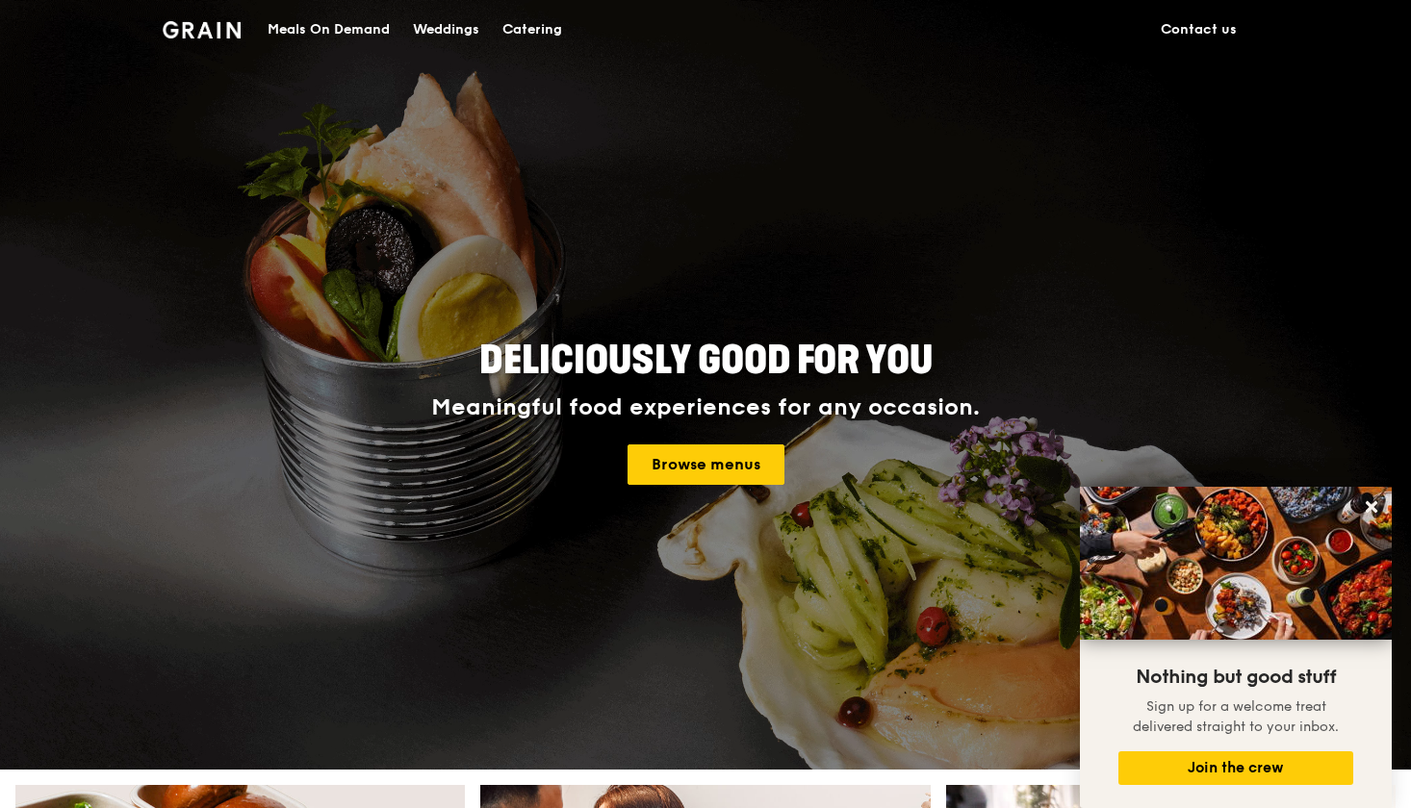
click at [333, 30] on div "Meals On Demand" at bounding box center [329, 30] width 122 height 58
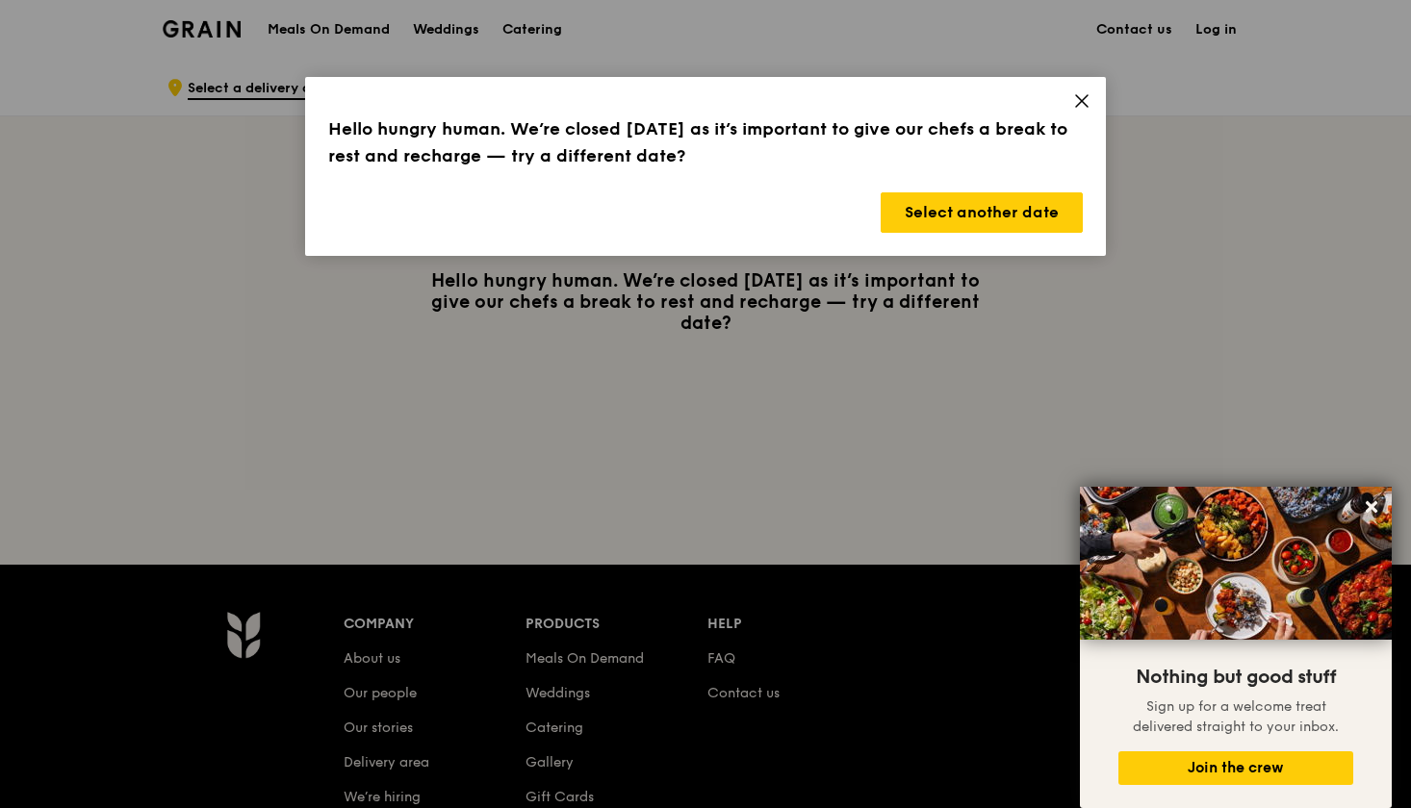
click at [1086, 96] on icon at bounding box center [1082, 101] width 12 height 12
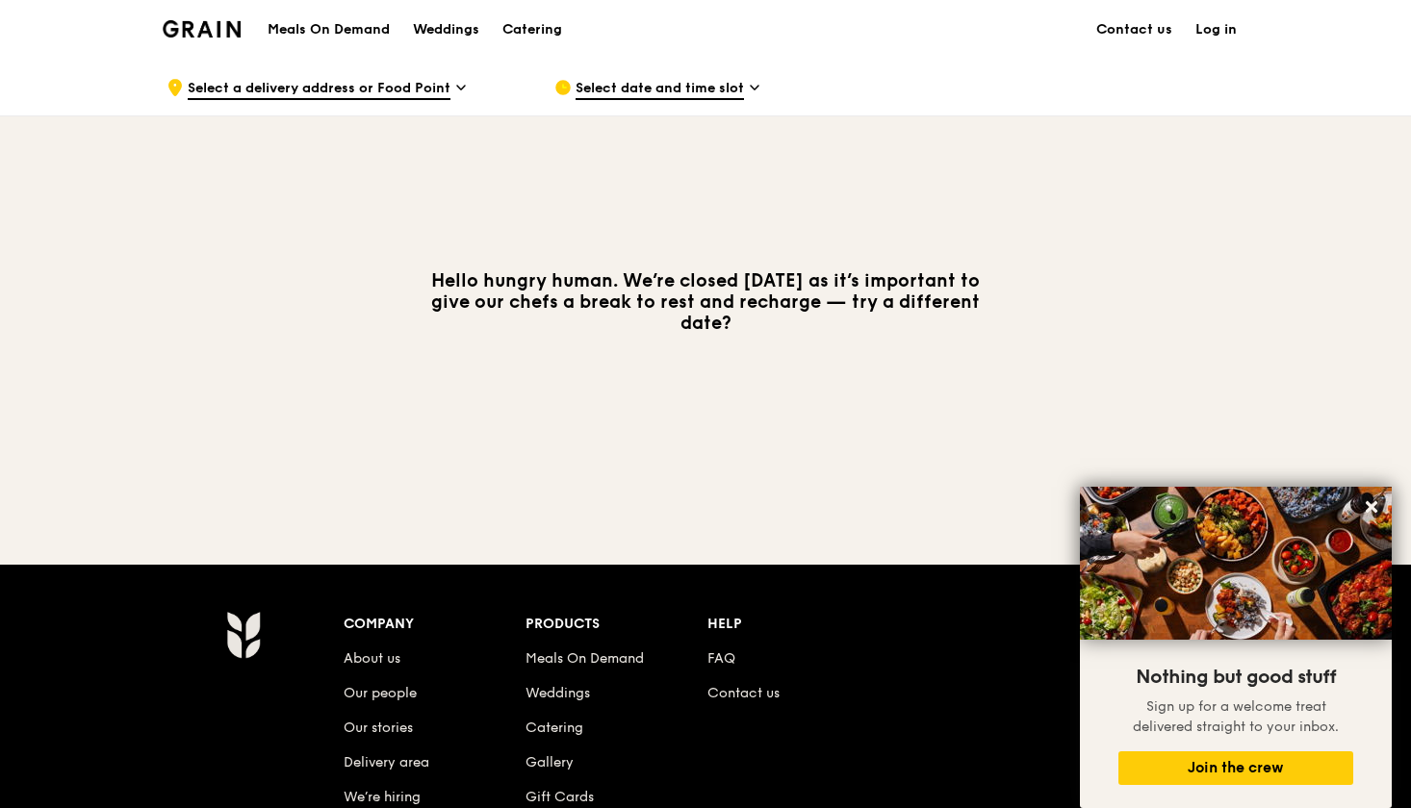
click at [393, 88] on span "Select a delivery address or Food Point" at bounding box center [319, 89] width 263 height 21
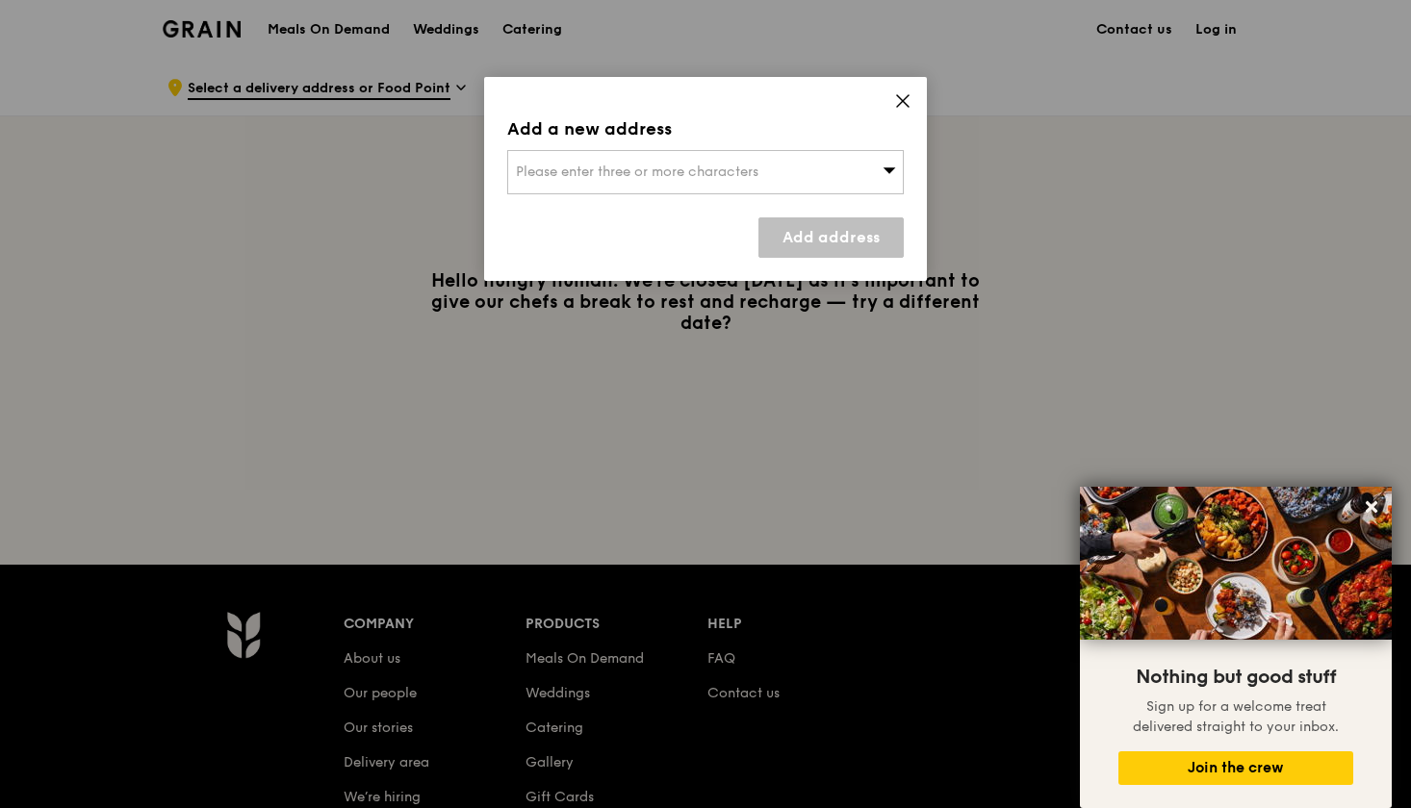
click at [621, 191] on div "Please enter three or more characters" at bounding box center [705, 172] width 396 height 44
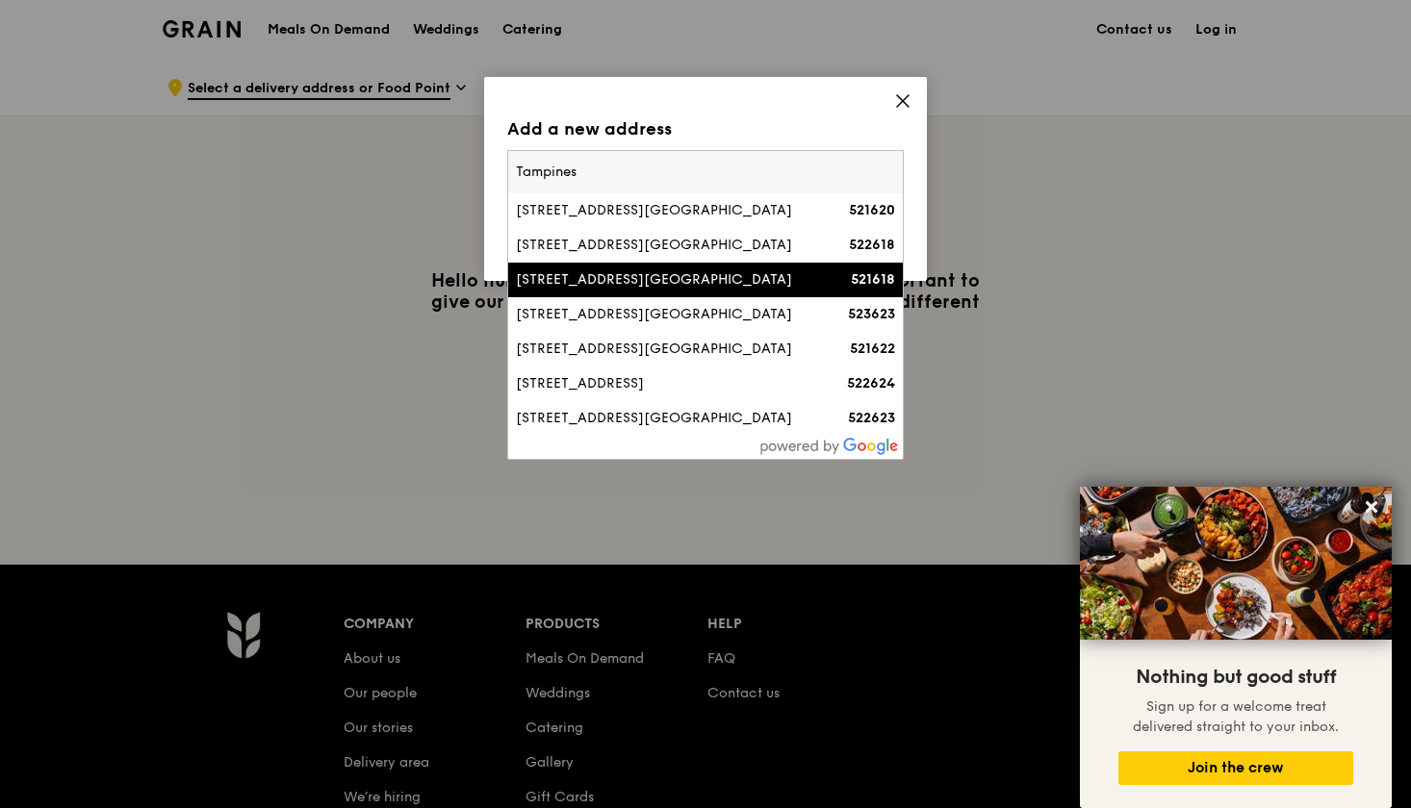
type input "Tampines"
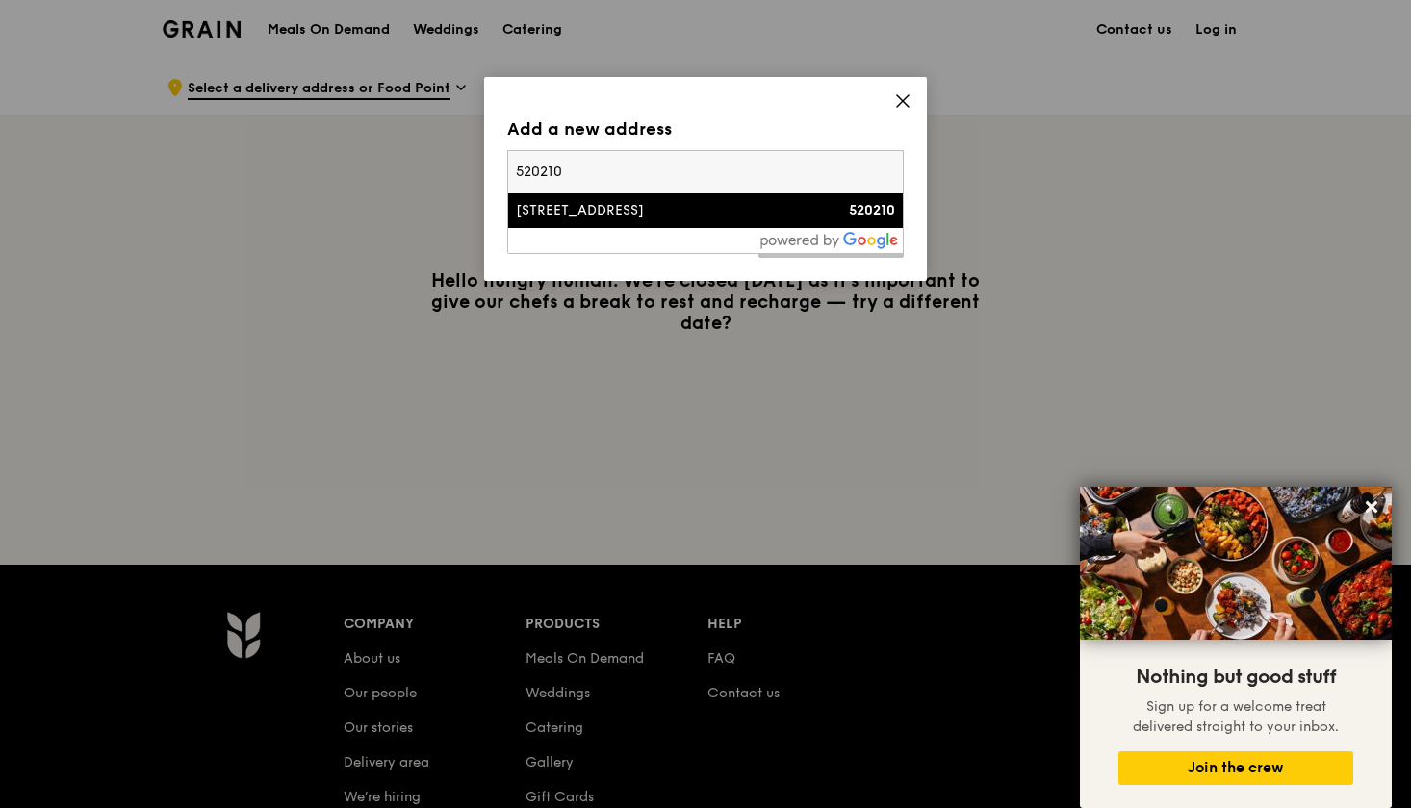
type input "520210"
click at [568, 197] on li "210 Tampines Street 23 520210" at bounding box center [705, 210] width 395 height 35
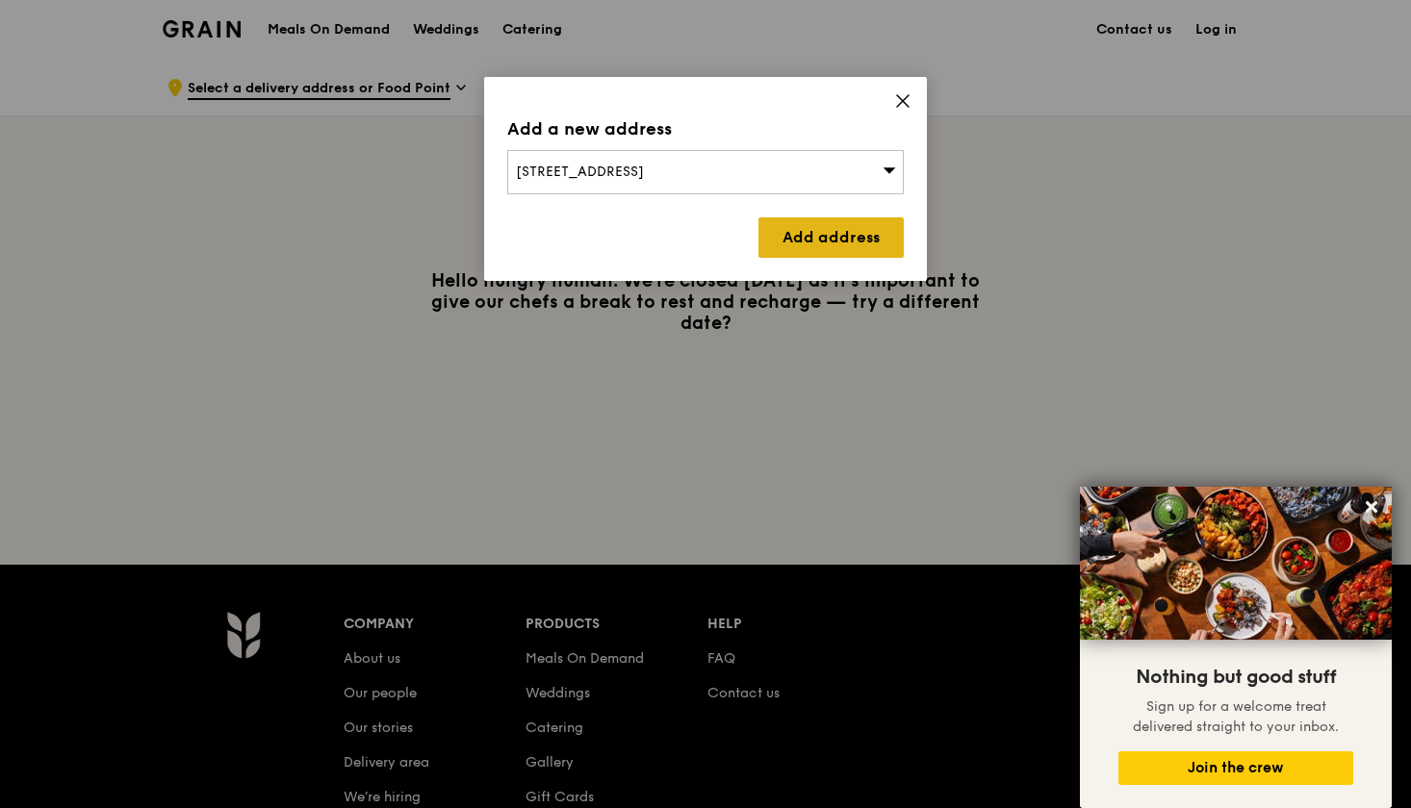
click at [871, 233] on link "Add address" at bounding box center [830, 237] width 145 height 40
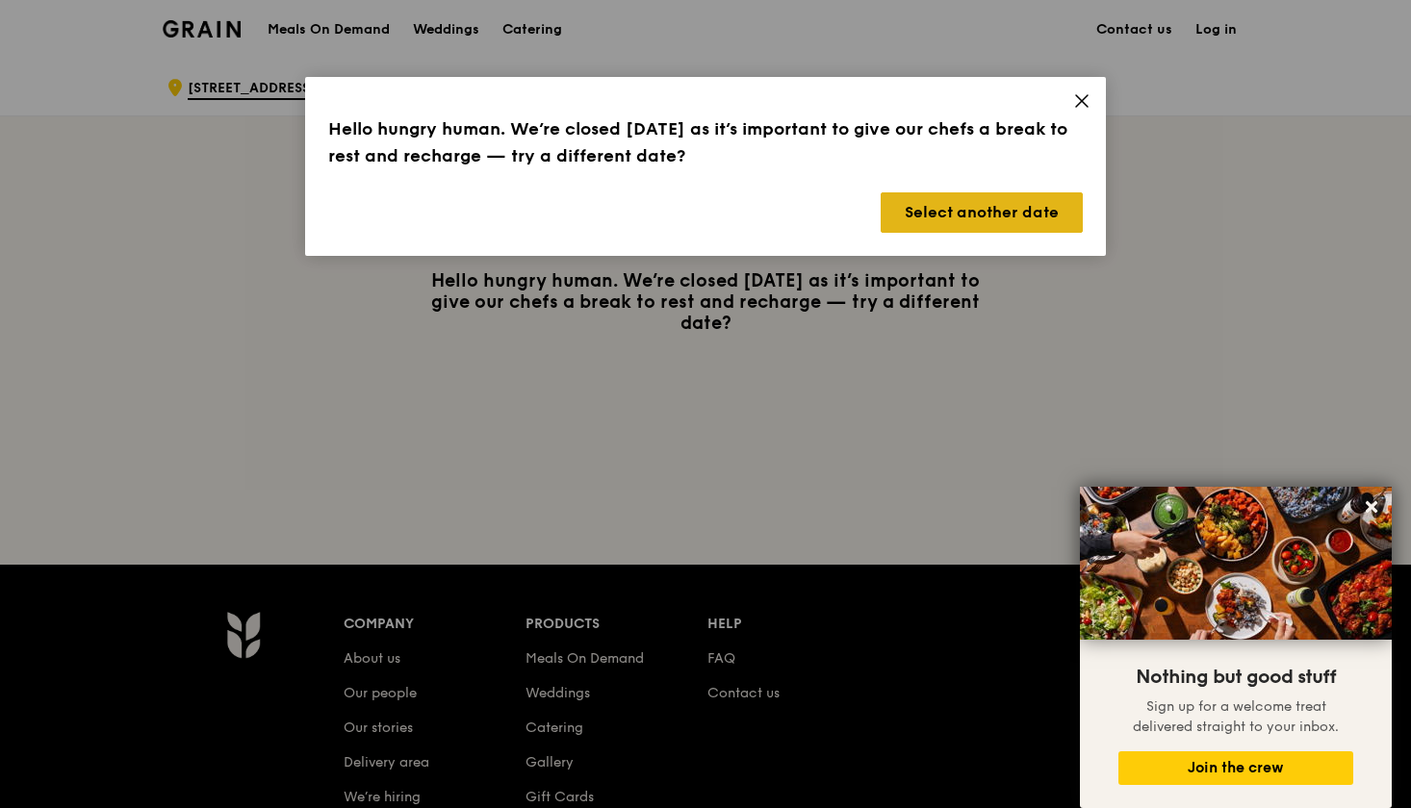
click at [1001, 214] on button "Select another date" at bounding box center [982, 212] width 202 height 40
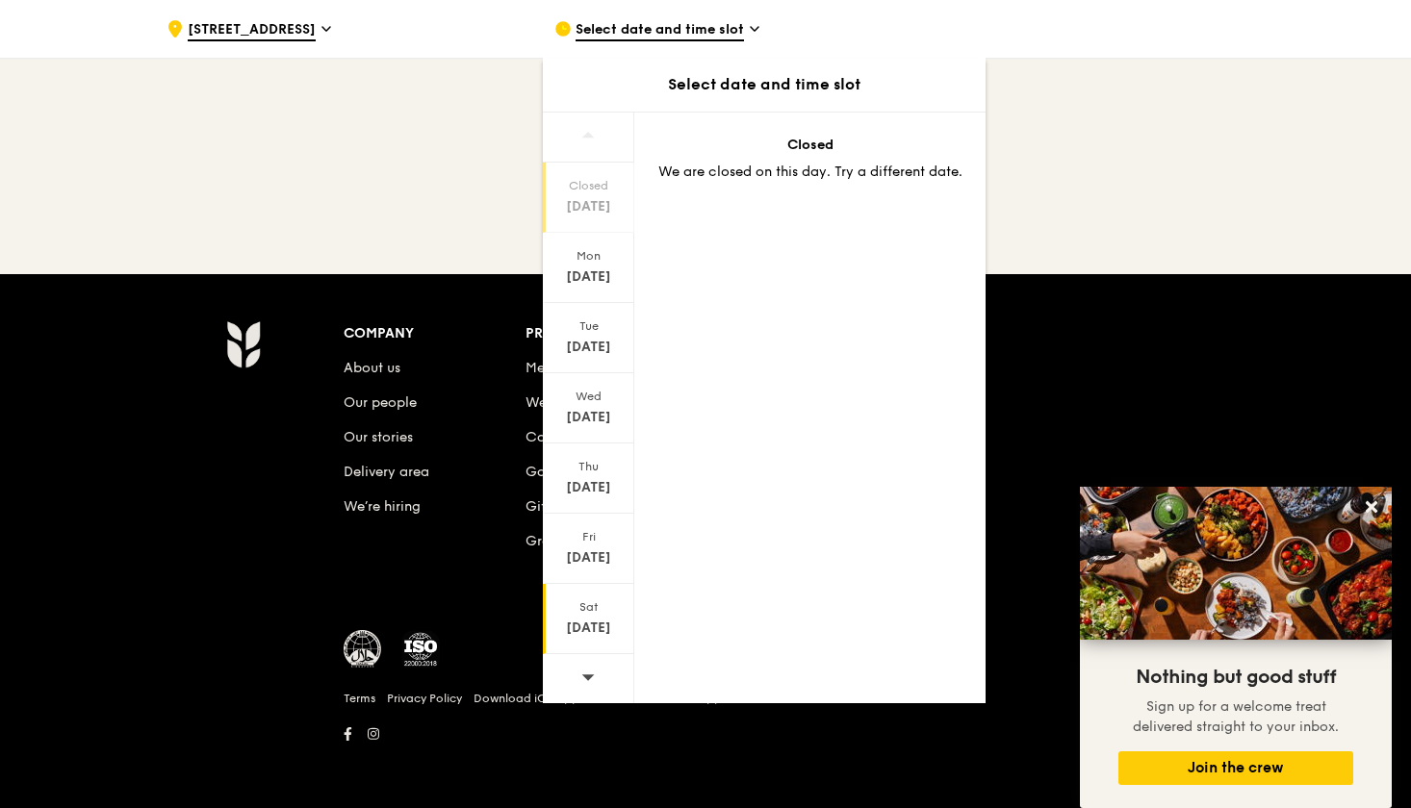
scroll to position [289, 0]
click at [594, 670] on icon at bounding box center [587, 677] width 13 height 14
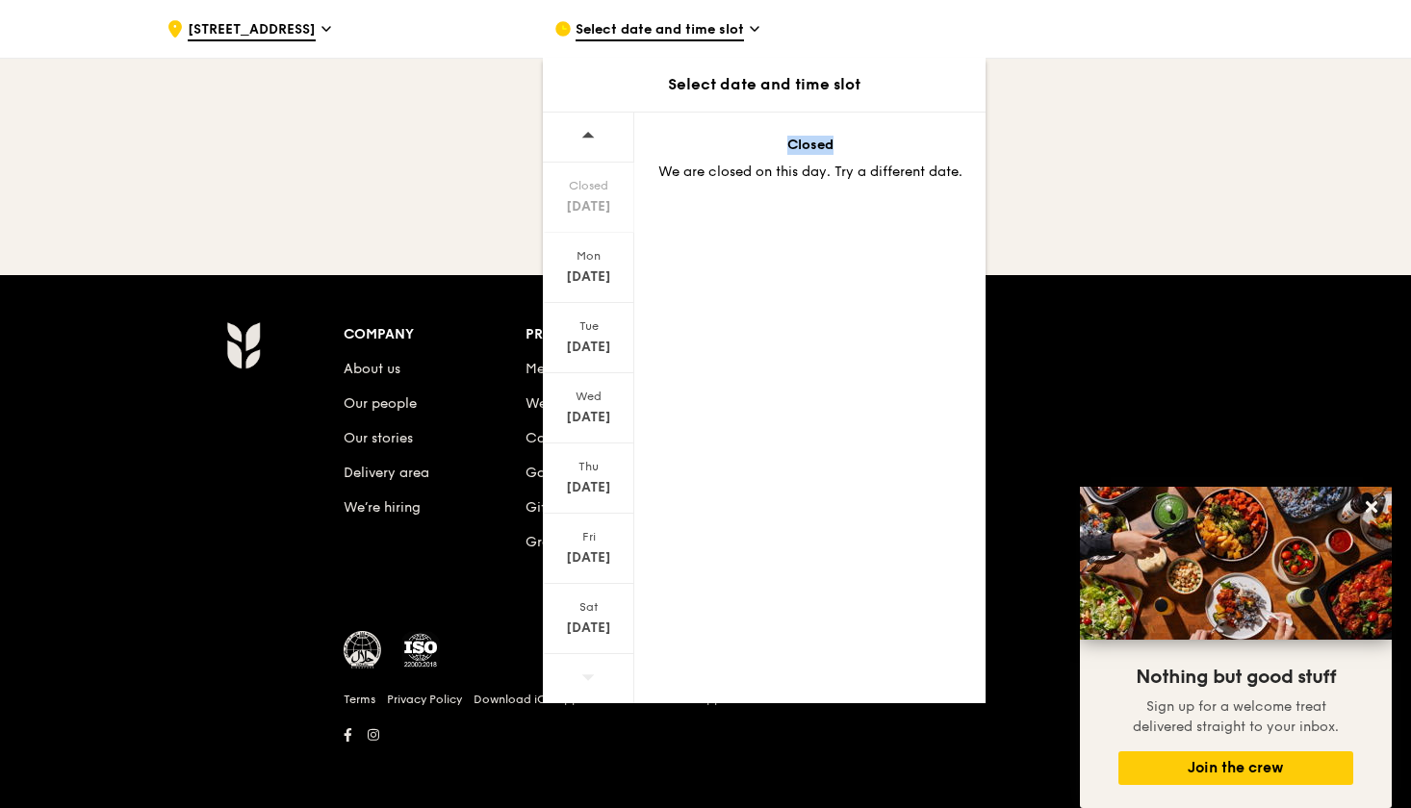
click at [594, 670] on icon at bounding box center [587, 677] width 13 height 14
click at [600, 670] on div at bounding box center [588, 678] width 91 height 49
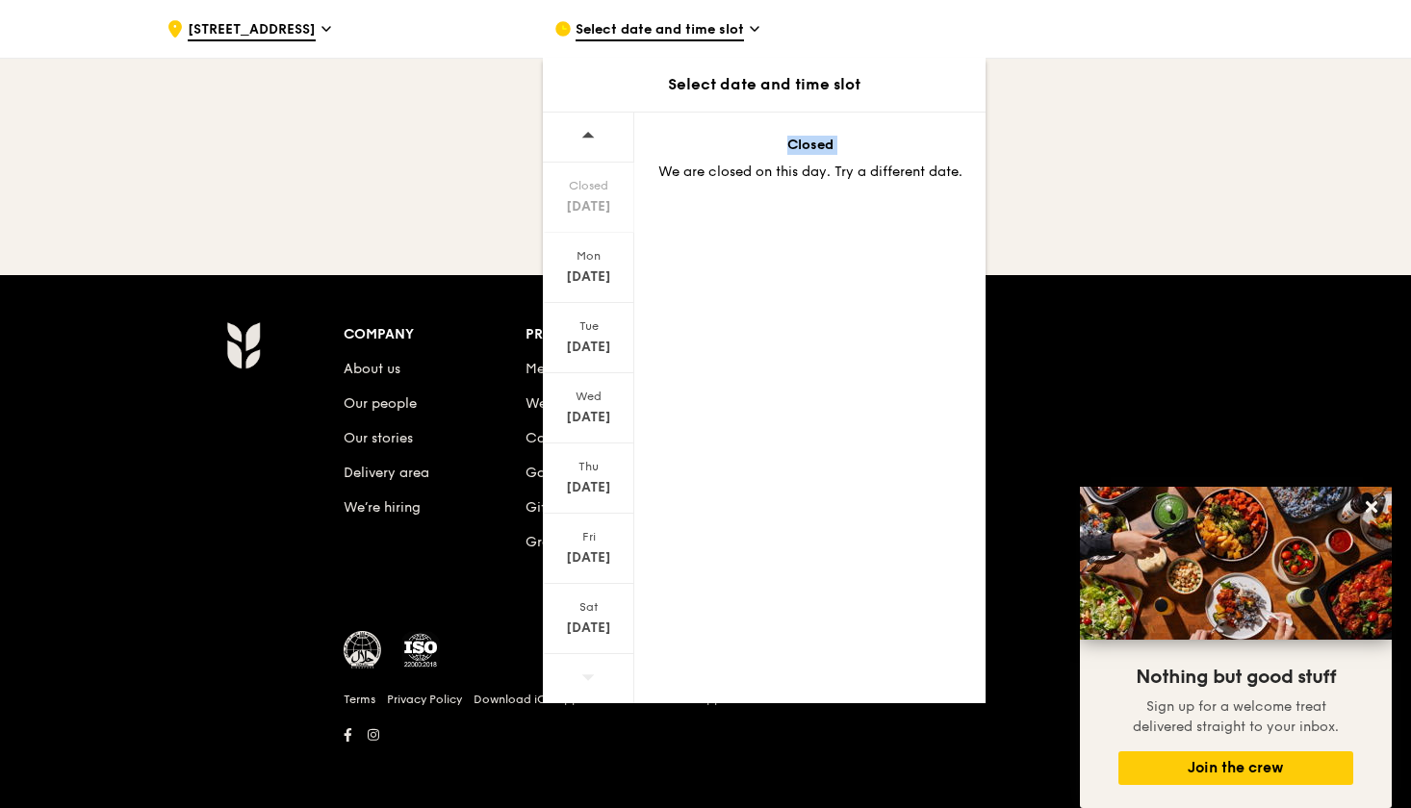
click at [600, 670] on div at bounding box center [588, 678] width 91 height 49
click at [600, 653] on div "Sat Aug 23" at bounding box center [588, 619] width 91 height 70
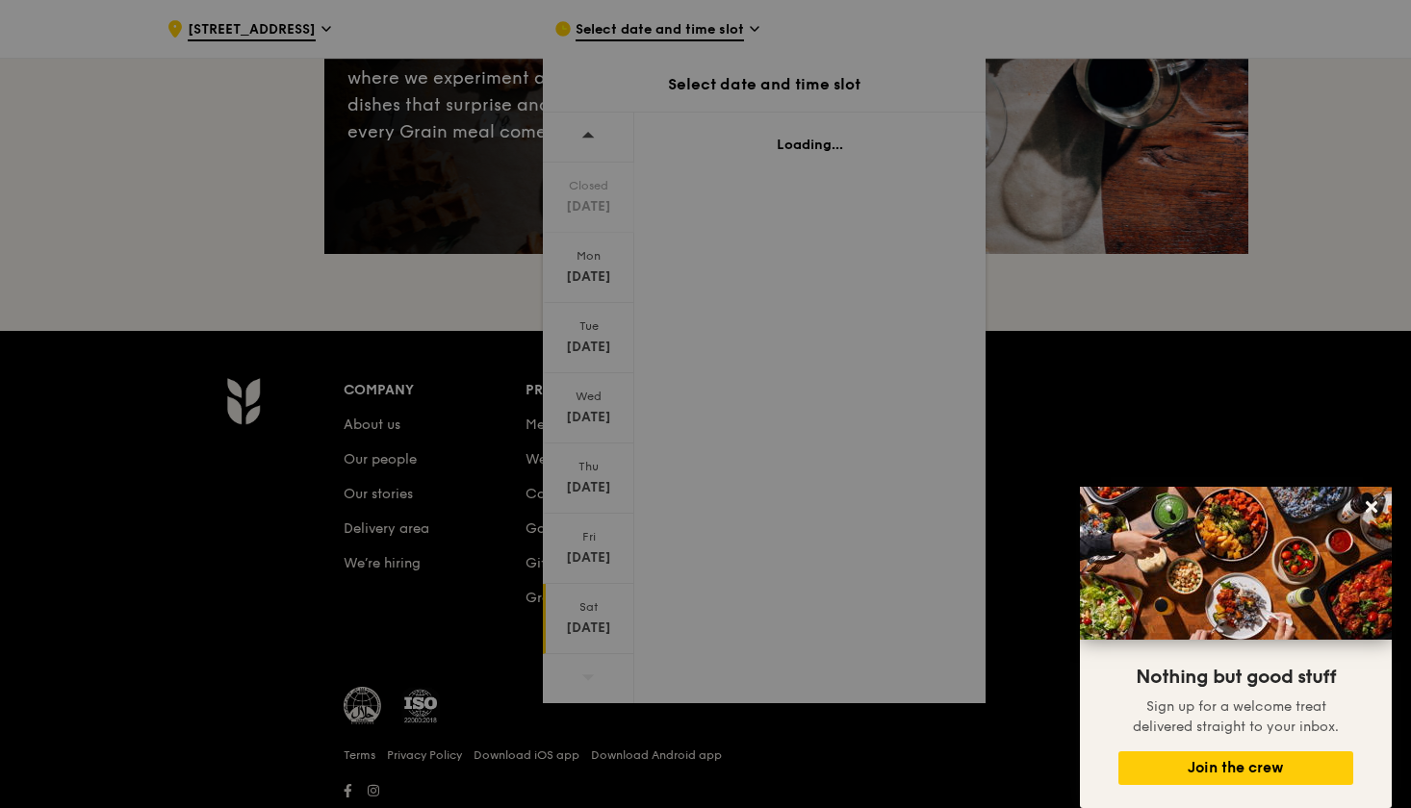
scroll to position [89, 0]
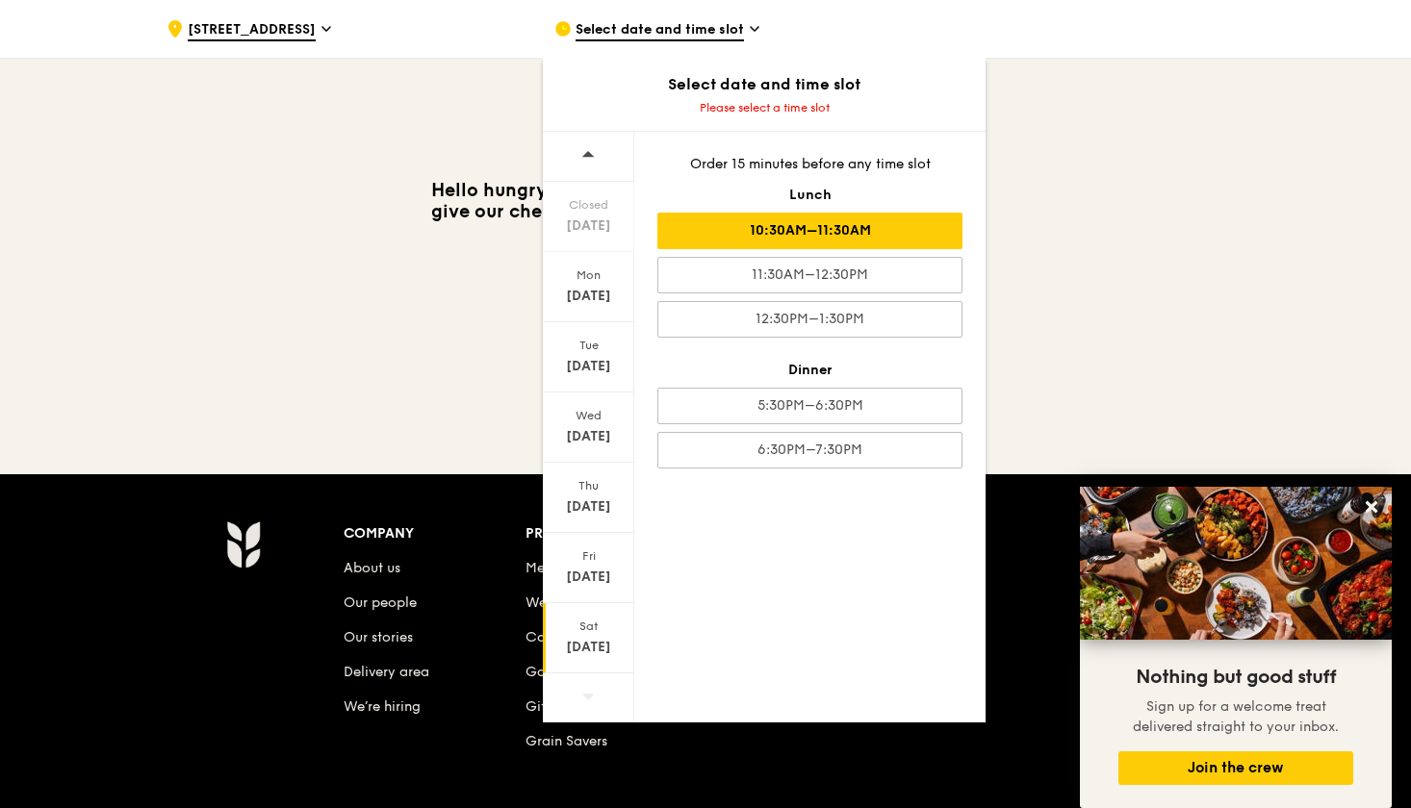
click at [837, 225] on div "10:30AM–11:30AM" at bounding box center [809, 231] width 305 height 37
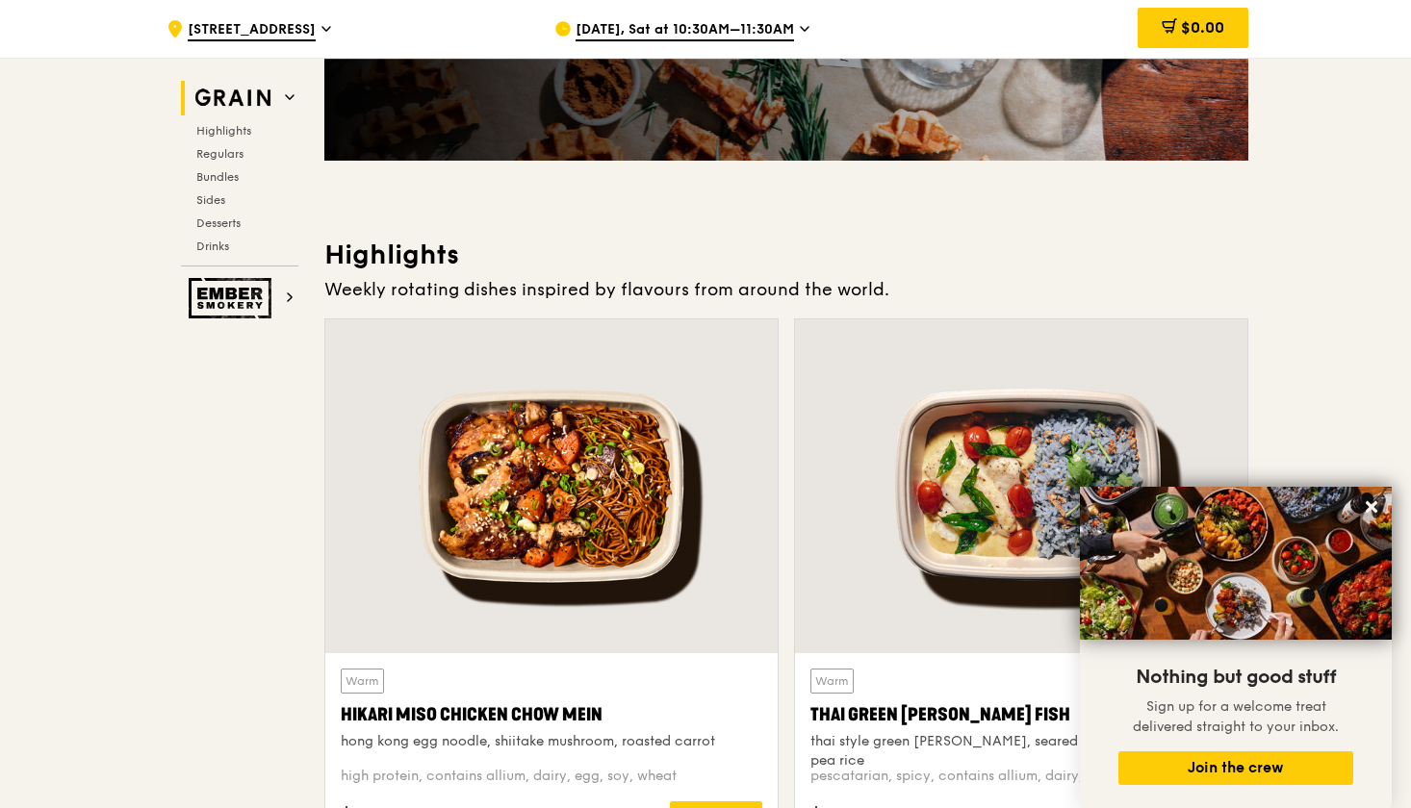
scroll to position [248, 0]
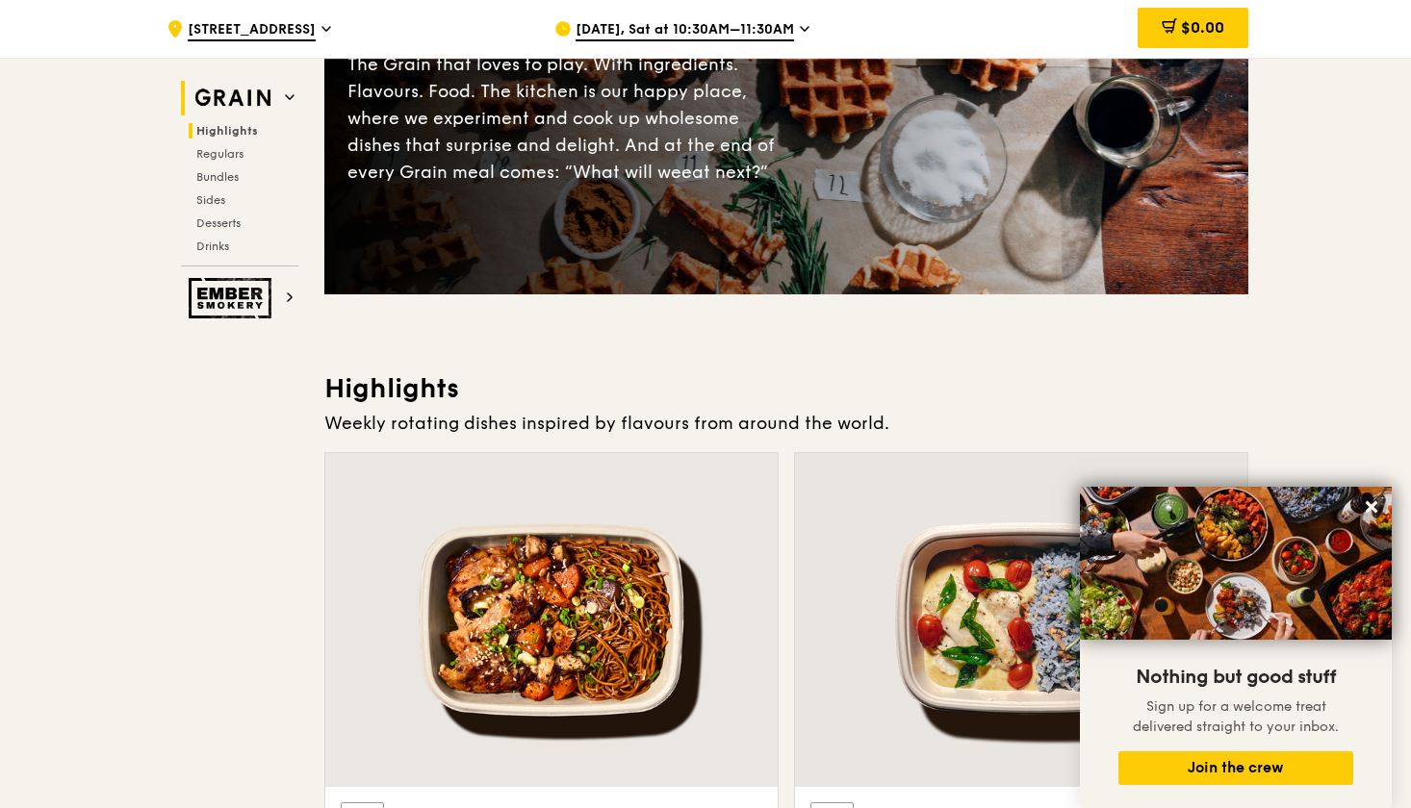
click at [228, 134] on span "Highlights" at bounding box center [227, 130] width 62 height 13
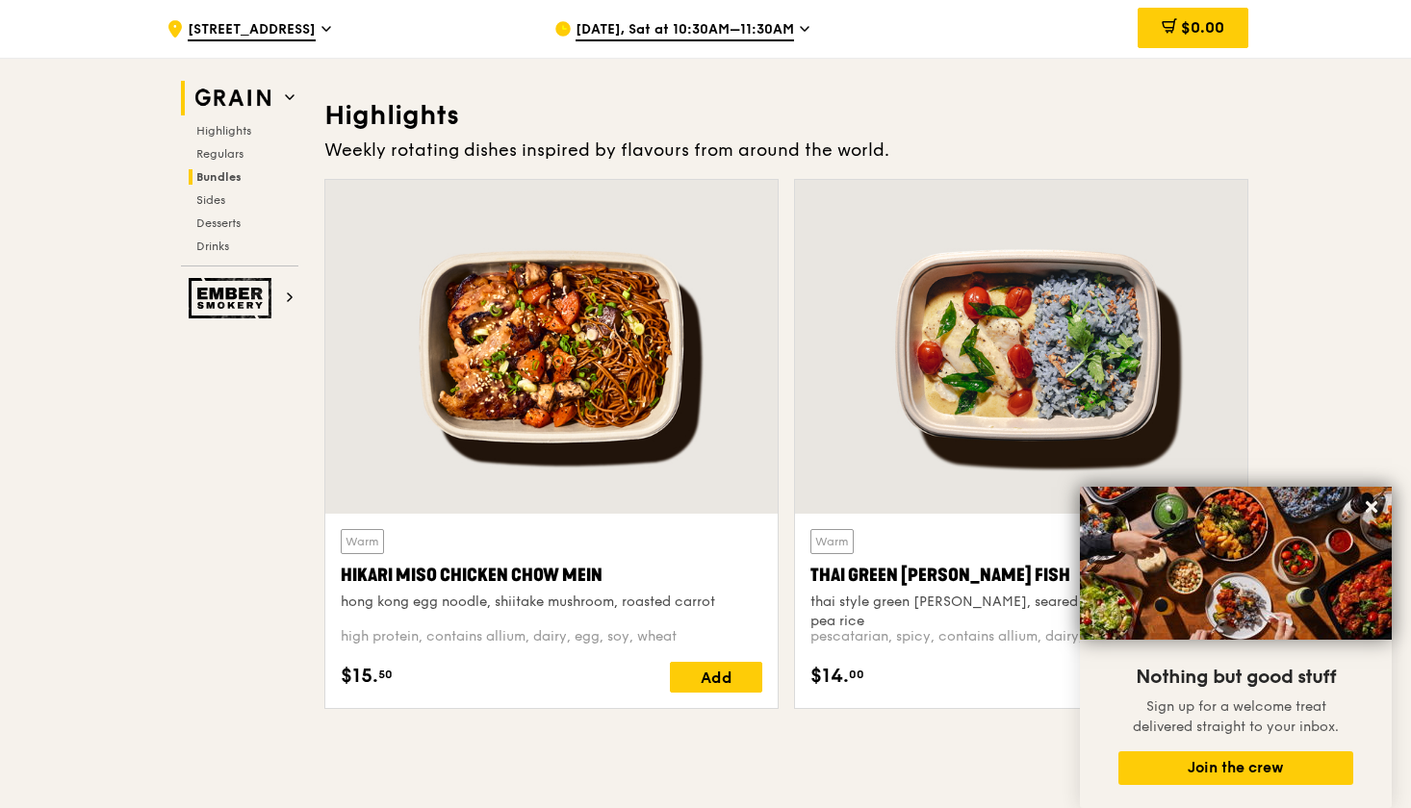
scroll to position [543, 0]
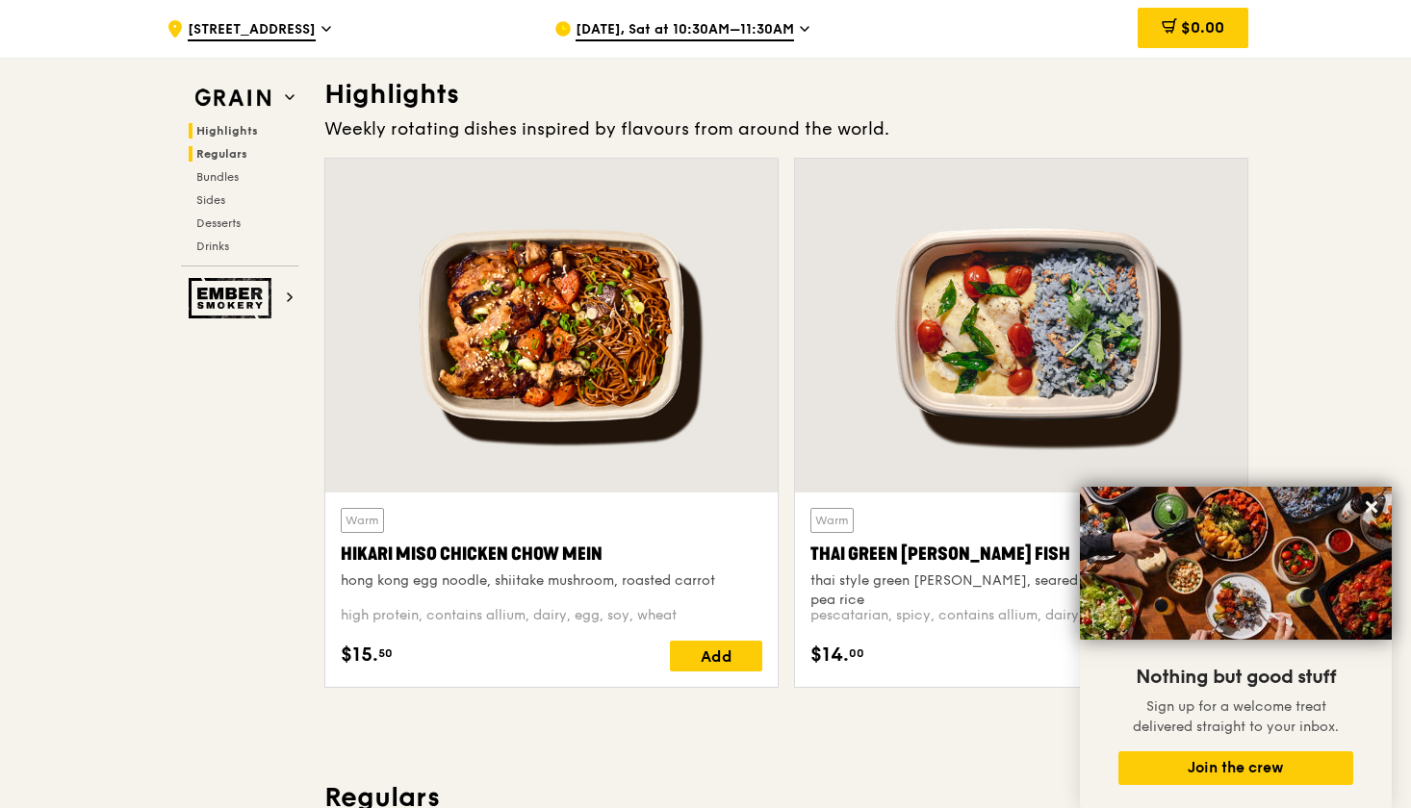
click at [227, 150] on span "Regulars" at bounding box center [221, 153] width 51 height 13
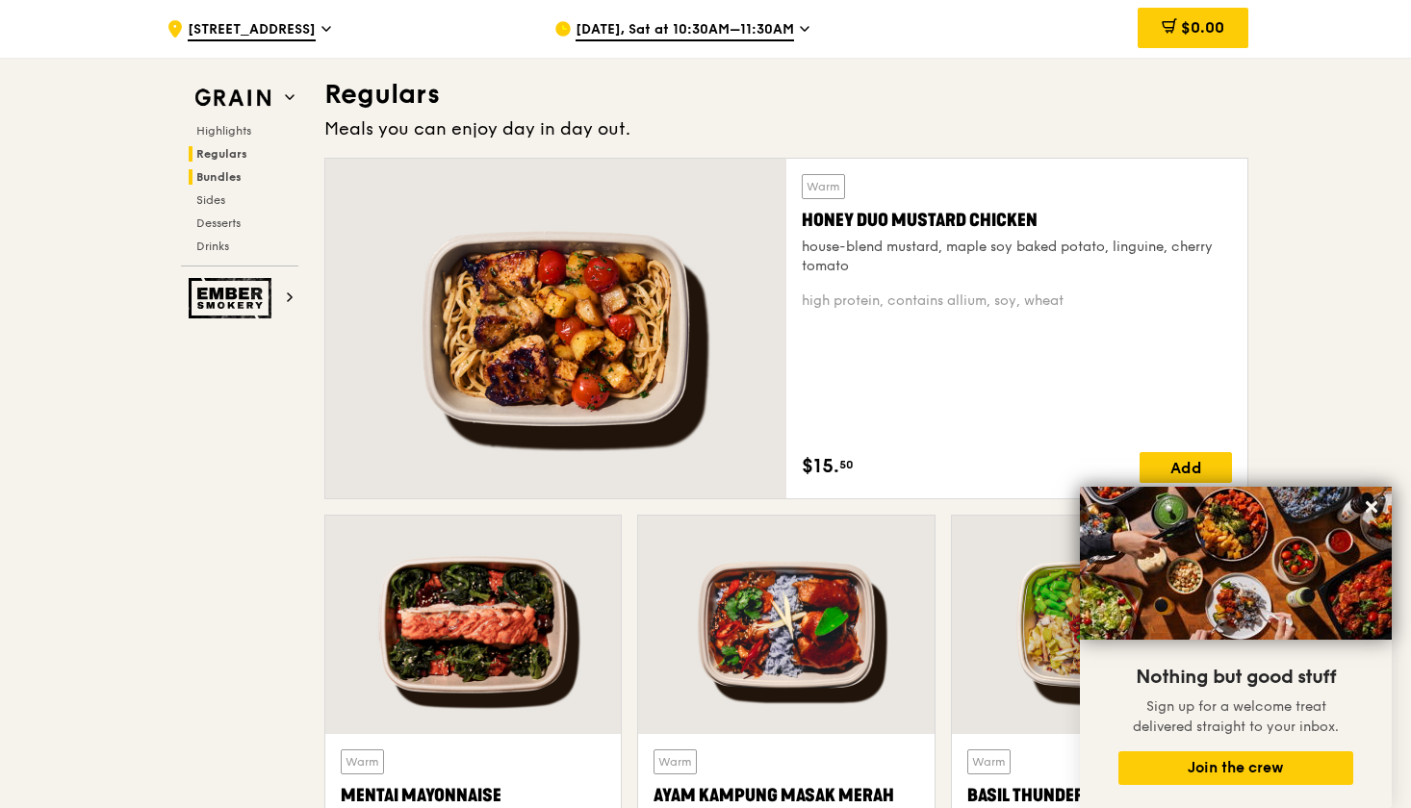
click at [222, 171] on span "Bundles" at bounding box center [218, 176] width 45 height 13
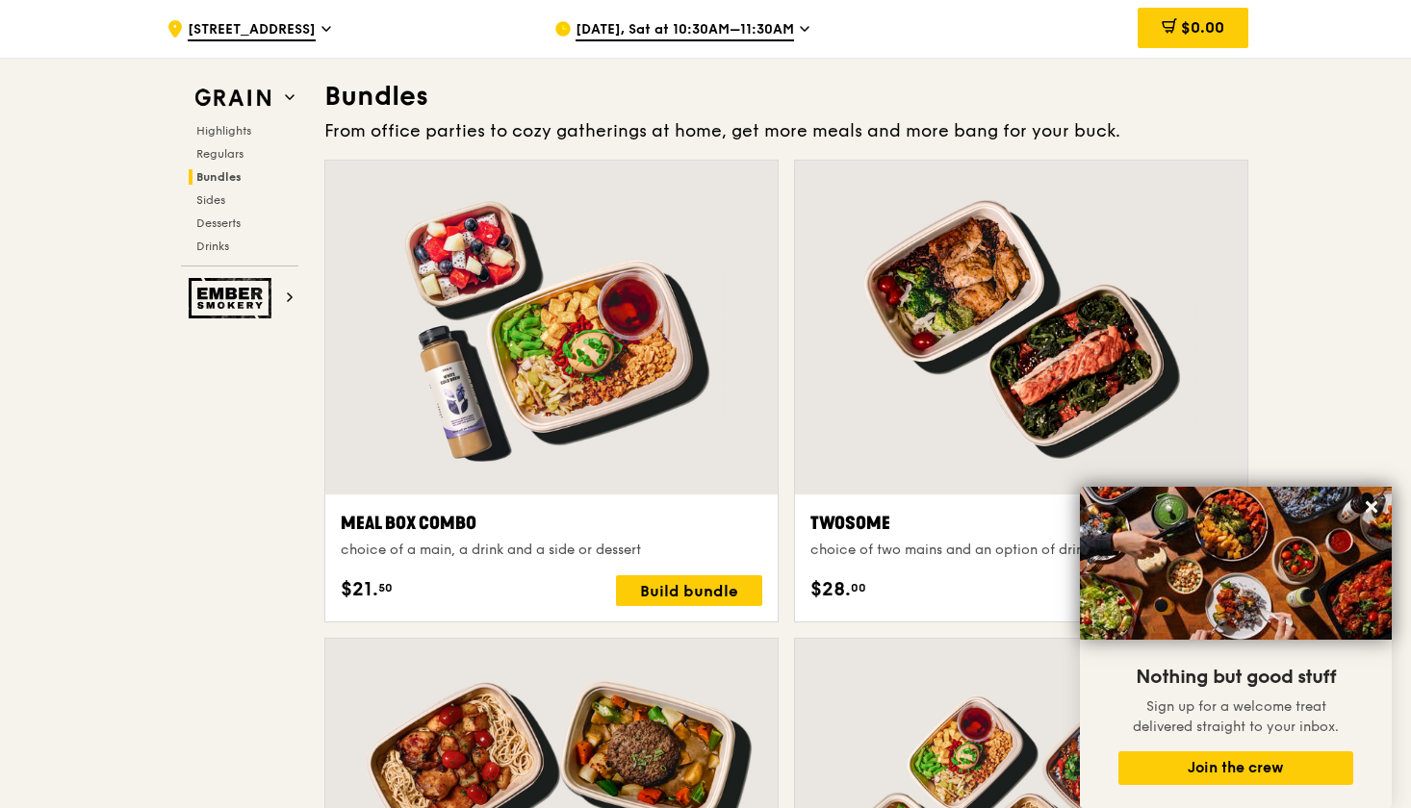
scroll to position [2752, 0]
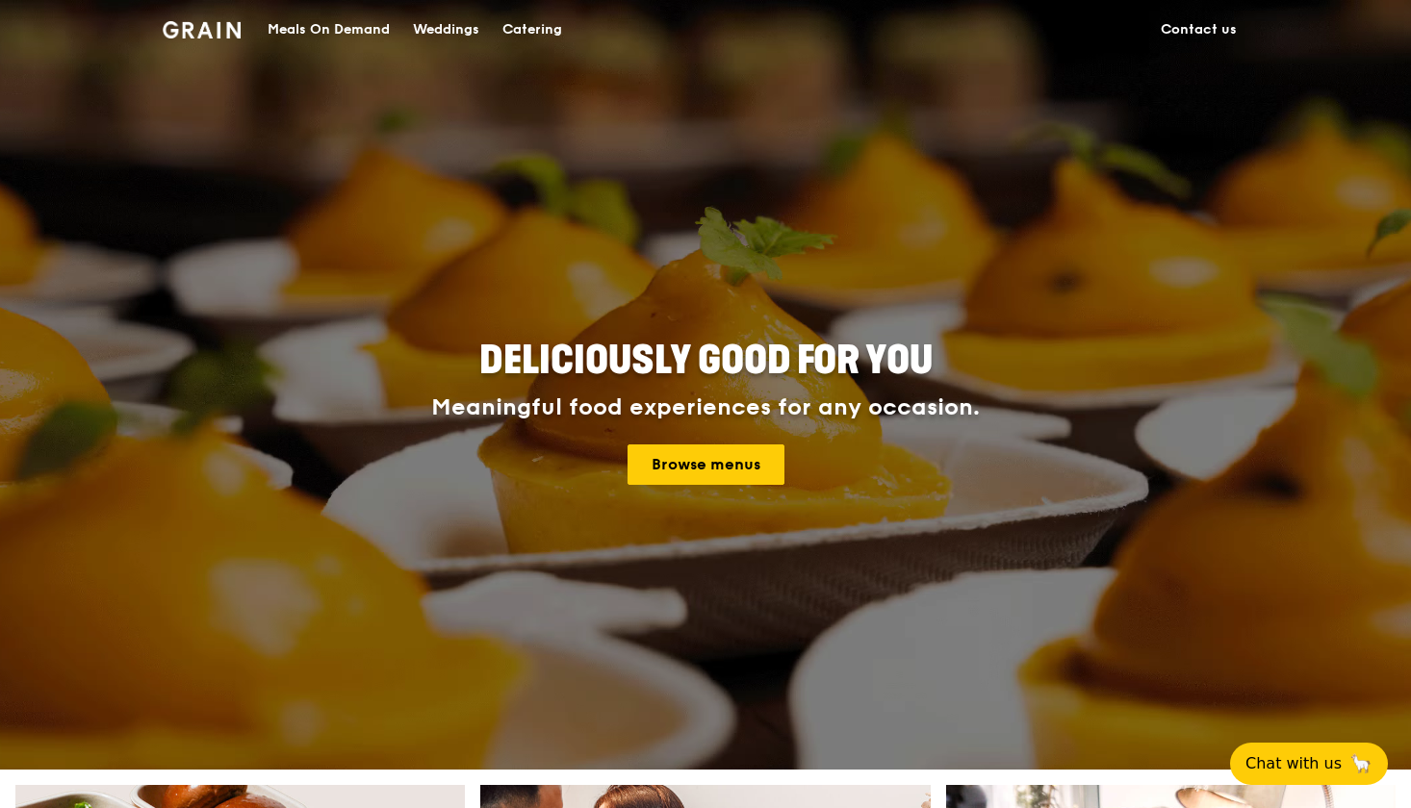
click at [521, 28] on div "Catering" at bounding box center [532, 30] width 60 height 58
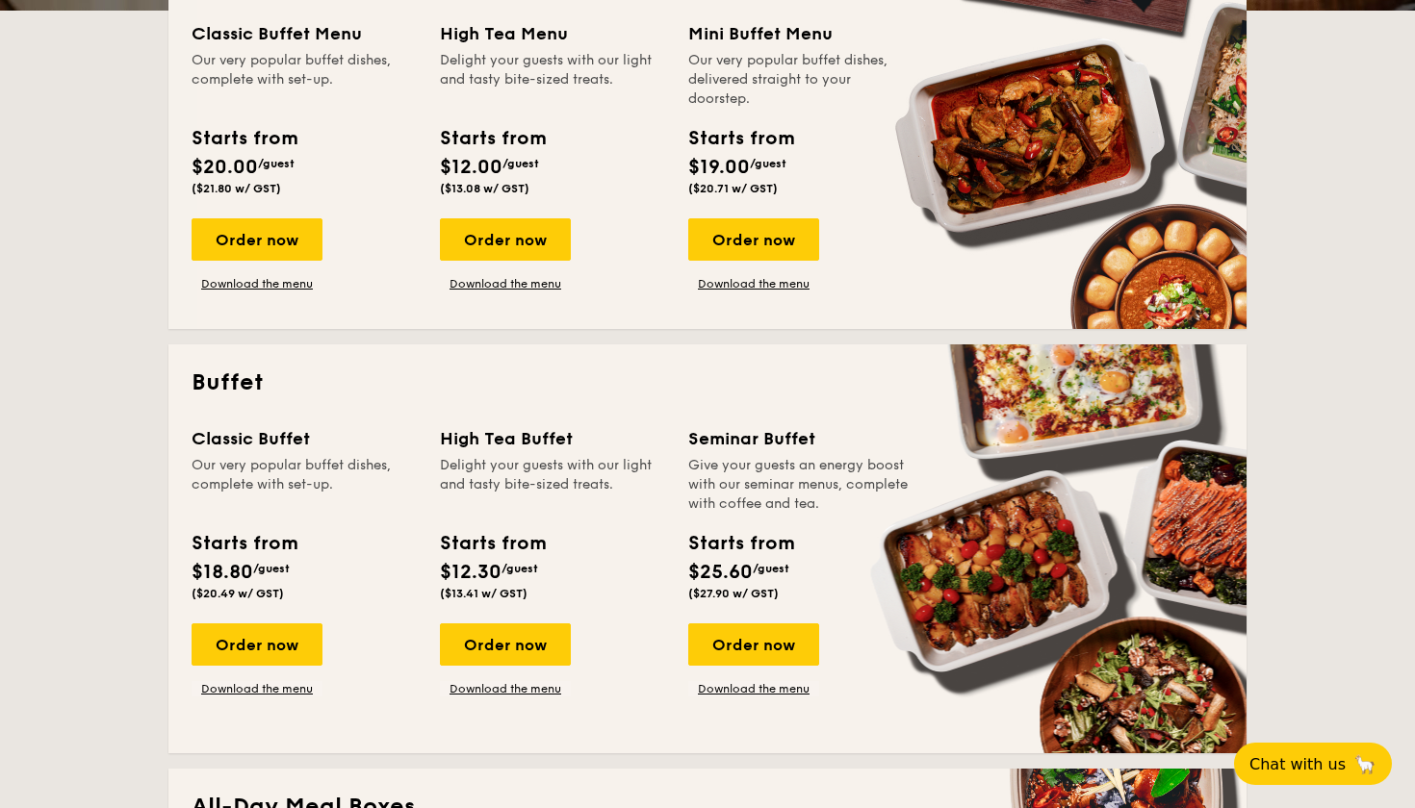
scroll to position [529, 0]
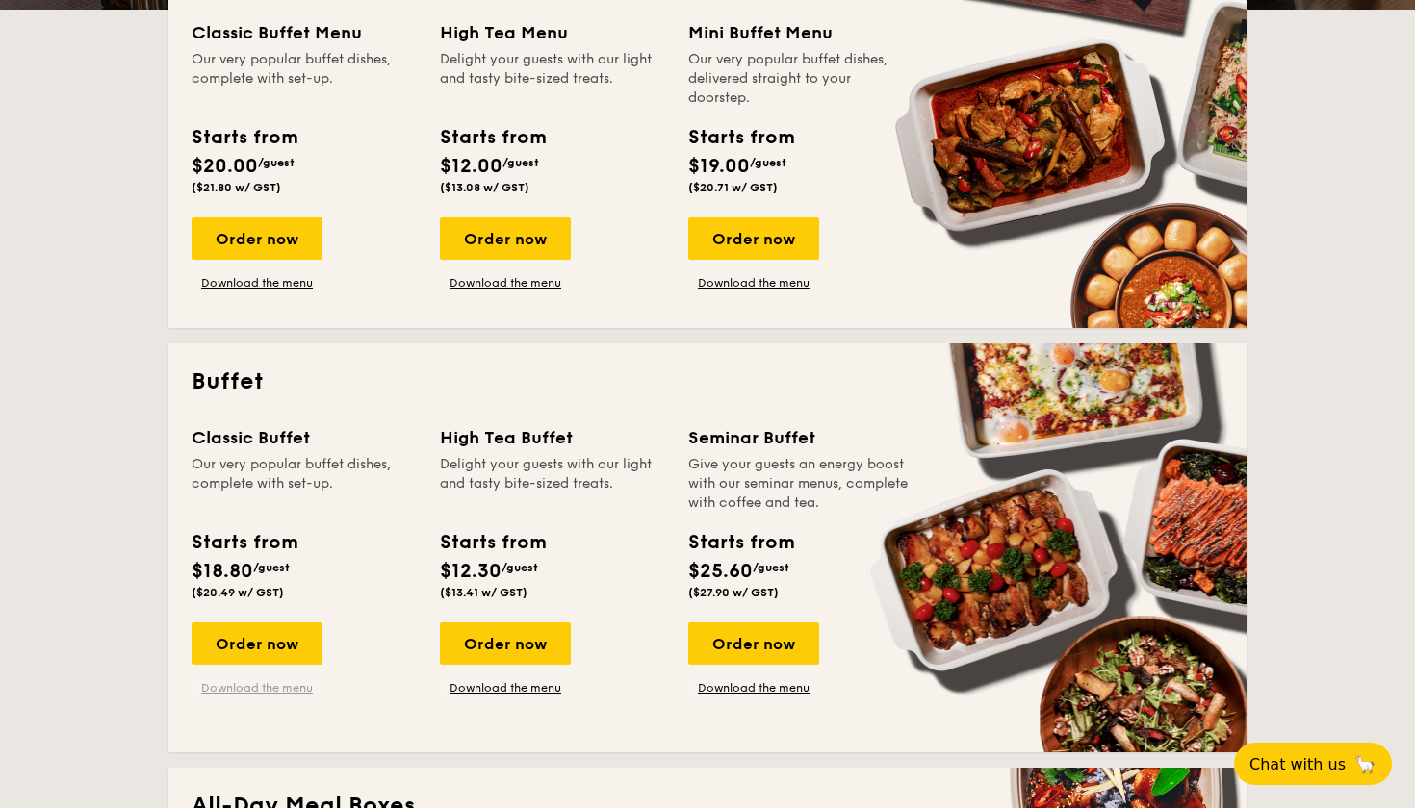
click at [271, 688] on link "Download the menu" at bounding box center [256, 687] width 131 height 15
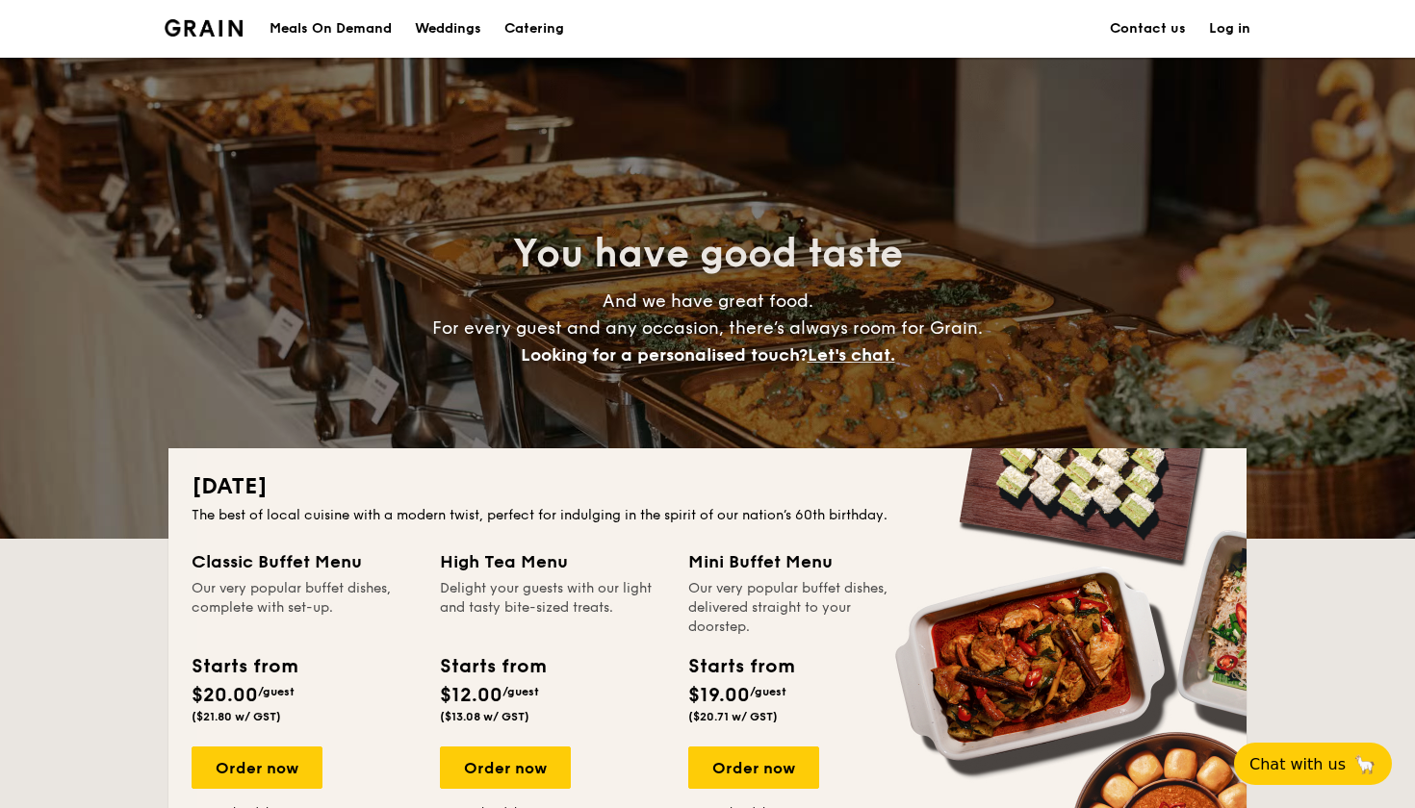
scroll to position [0, 0]
